Goal: Find specific page/section: Find specific page/section

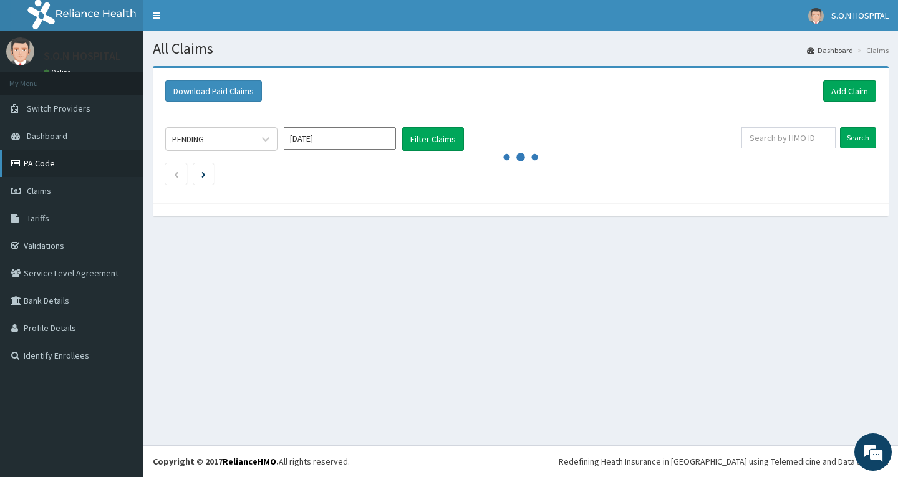
click at [86, 162] on link "PA Code" at bounding box center [71, 163] width 143 height 27
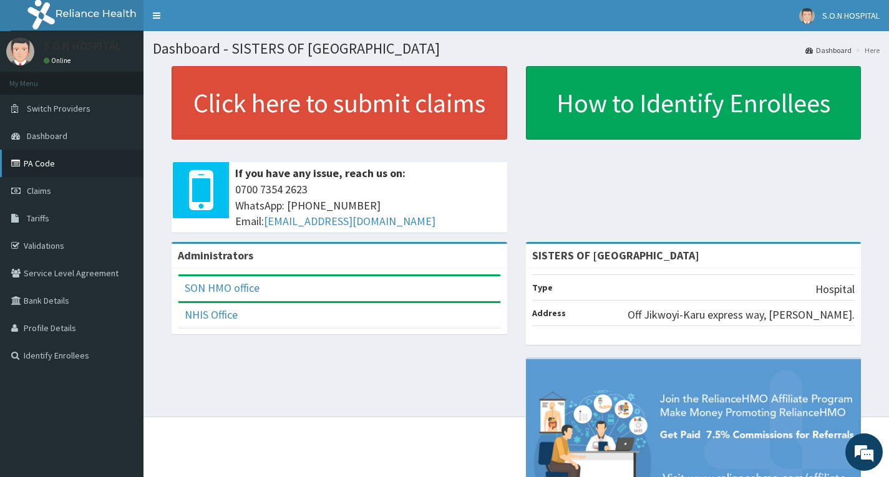
click at [72, 168] on link "PA Code" at bounding box center [71, 163] width 143 height 27
